Goal: Browse casually

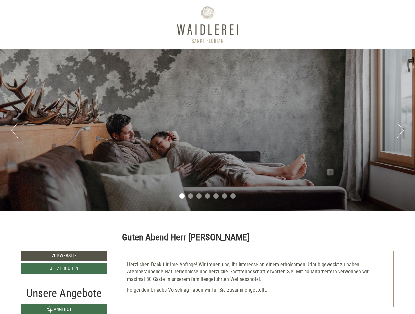
click at [208, 157] on div "Previous Next 1 2 3 4 5 6 7" at bounding box center [207, 130] width 415 height 162
click at [15, 130] on button "Previous" at bounding box center [14, 130] width 7 height 16
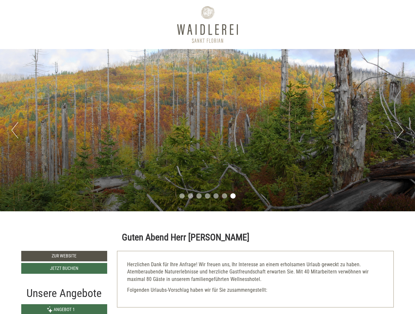
click at [208, 130] on div "Previous Next 1 2 3 4 5 6 7" at bounding box center [207, 130] width 415 height 162
click at [400, 130] on button "Next" at bounding box center [400, 130] width 7 height 16
click at [182, 196] on li "1" at bounding box center [181, 195] width 5 height 5
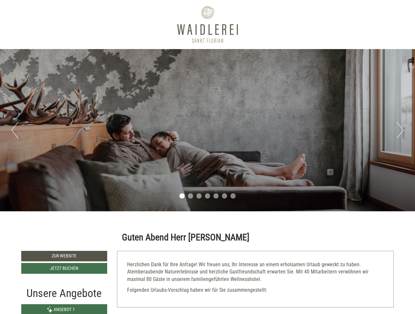
click at [191, 196] on li "2" at bounding box center [190, 195] width 5 height 5
click at [199, 196] on li "3" at bounding box center [198, 195] width 5 height 5
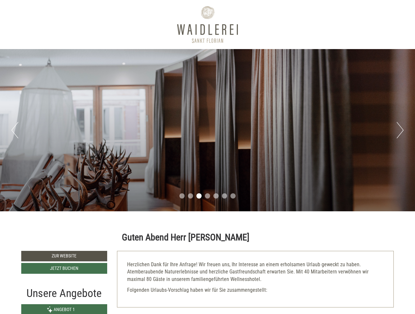
click at [208, 196] on li "4" at bounding box center [207, 195] width 5 height 5
click at [216, 196] on li "5" at bounding box center [215, 195] width 5 height 5
click at [225, 196] on li "6" at bounding box center [224, 195] width 5 height 5
